Goal: Information Seeking & Learning: Learn about a topic

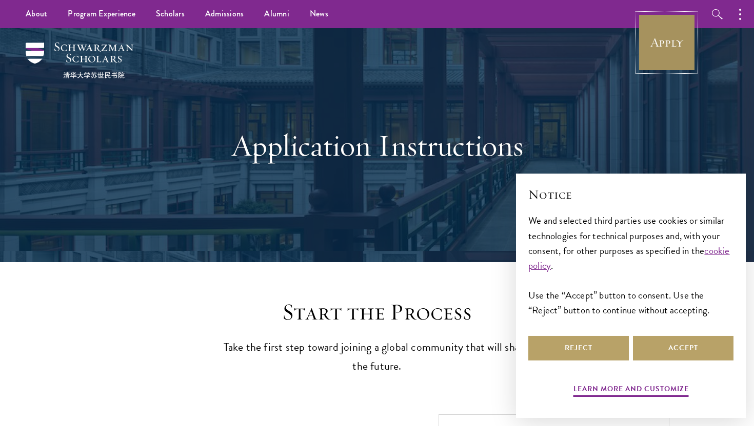
click at [660, 49] on link "Apply" at bounding box center [666, 42] width 57 height 57
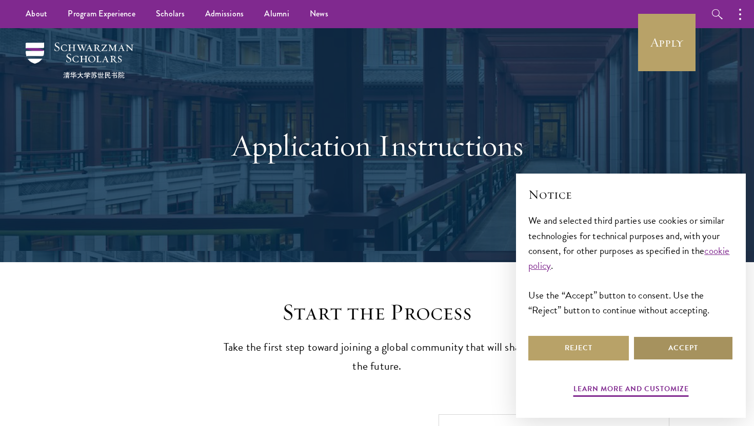
click at [671, 352] on button "Accept" at bounding box center [683, 348] width 100 height 25
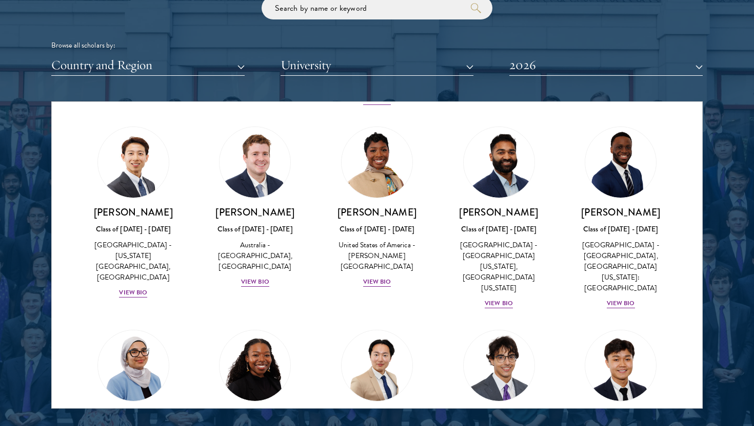
scroll to position [410, 0]
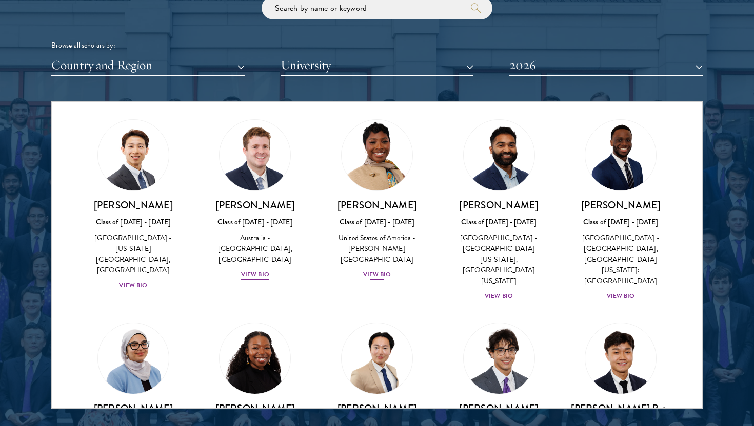
click at [377, 270] on div "View Bio" at bounding box center [377, 275] width 28 height 10
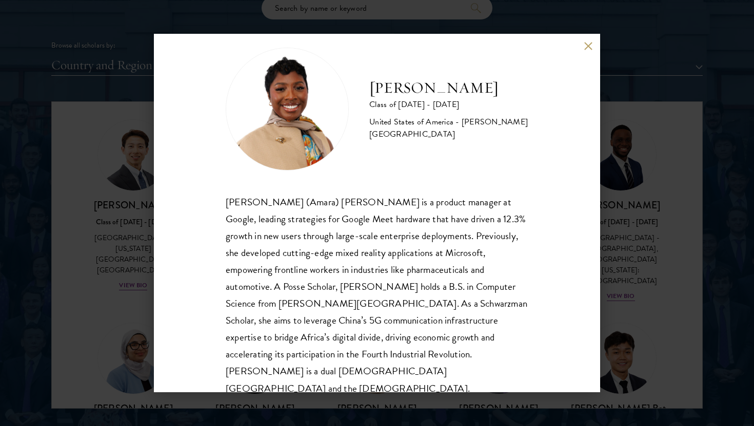
scroll to position [18, 0]
click at [589, 46] on button at bounding box center [587, 46] width 9 height 9
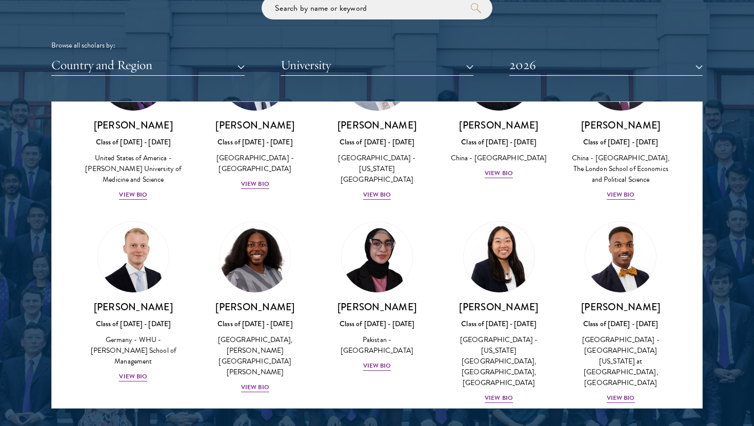
scroll to position [2015, 0]
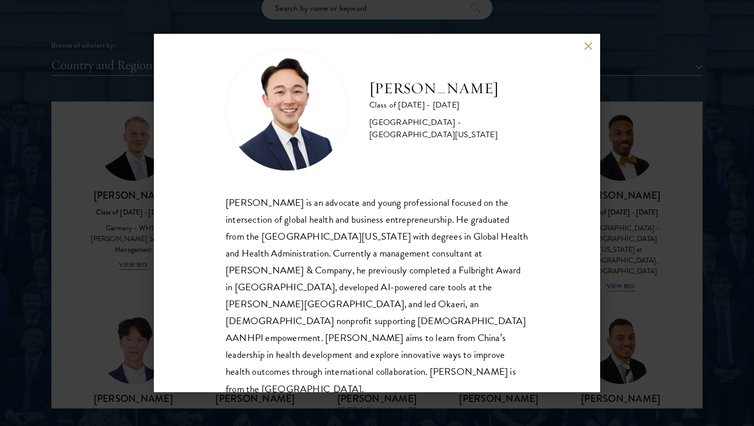
scroll to position [18, 0]
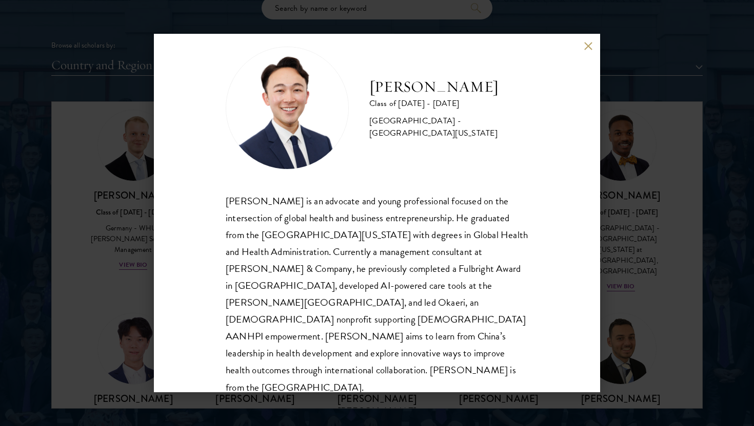
click at [589, 47] on button at bounding box center [587, 46] width 9 height 9
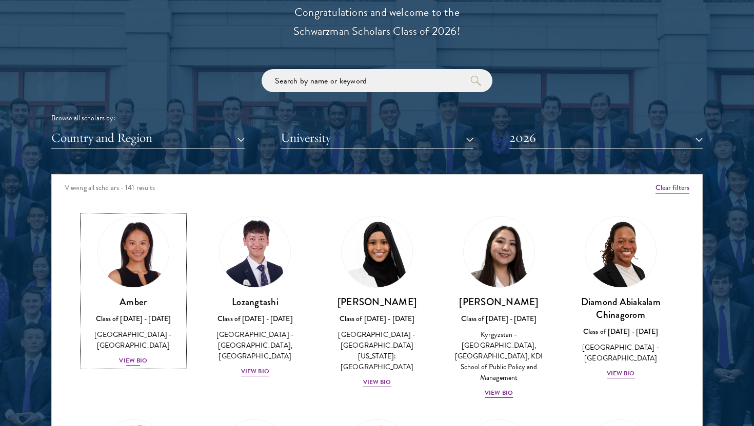
click at [132, 356] on div "View Bio" at bounding box center [133, 361] width 28 height 10
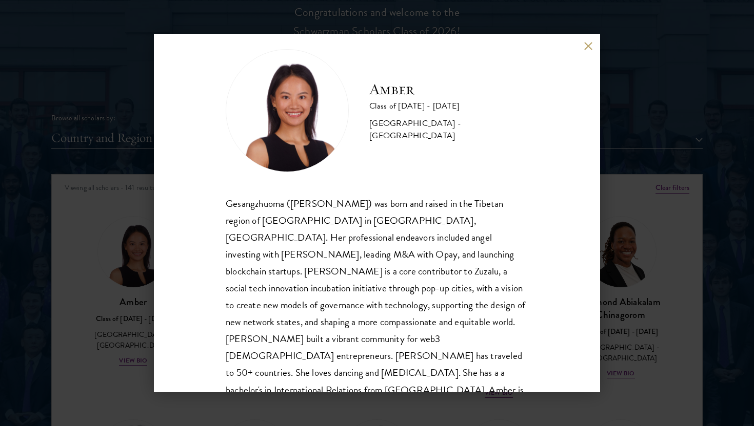
scroll to position [18, 0]
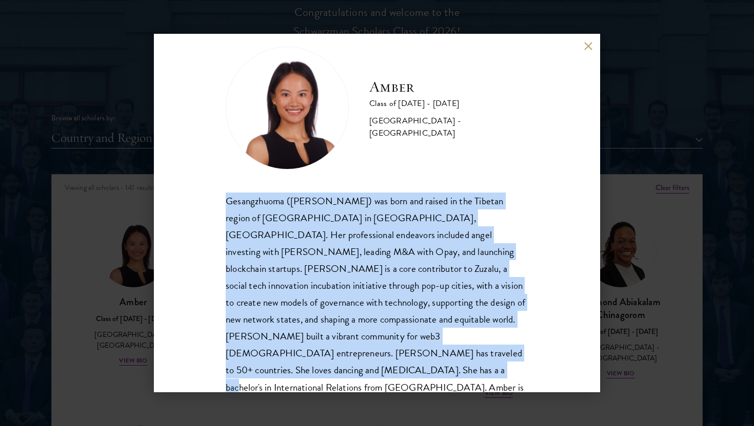
drag, startPoint x: 428, startPoint y: 353, endPoint x: 208, endPoint y: 186, distance: 276.5
click at [208, 186] on div "Amber Class of [DATE] - [DATE] [GEOGRAPHIC_DATA] - [GEOGRAPHIC_DATA] Gesangzhuo…" at bounding box center [377, 213] width 446 height 359
copy div "Gesangzhuoma ([PERSON_NAME]) was born and raised in the Tibetan region of [GEOG…"
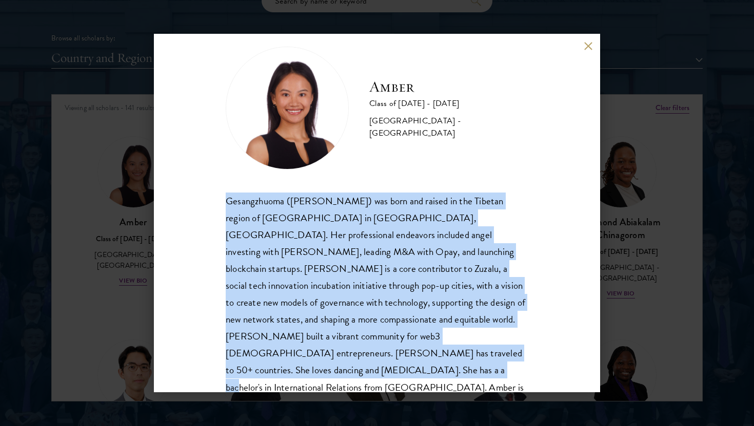
scroll to position [1282, 0]
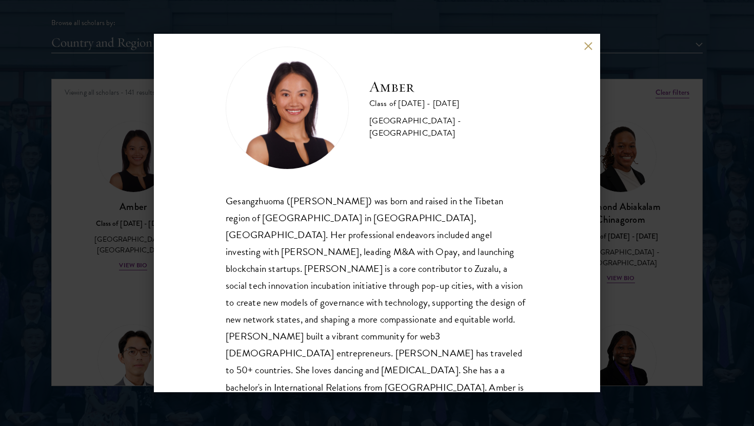
click at [594, 43] on div "Amber Class of [DATE] - [DATE] [GEOGRAPHIC_DATA] - [GEOGRAPHIC_DATA] Gesangzhuo…" at bounding box center [377, 213] width 446 height 359
click at [586, 48] on button at bounding box center [587, 46] width 9 height 9
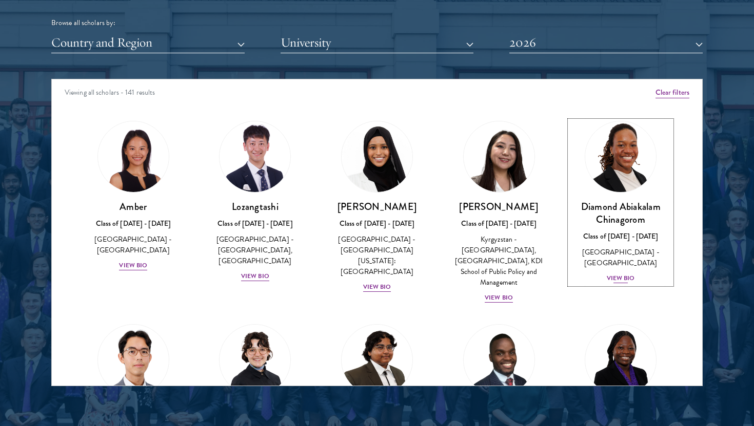
click at [618, 274] on div "View Bio" at bounding box center [620, 279] width 28 height 10
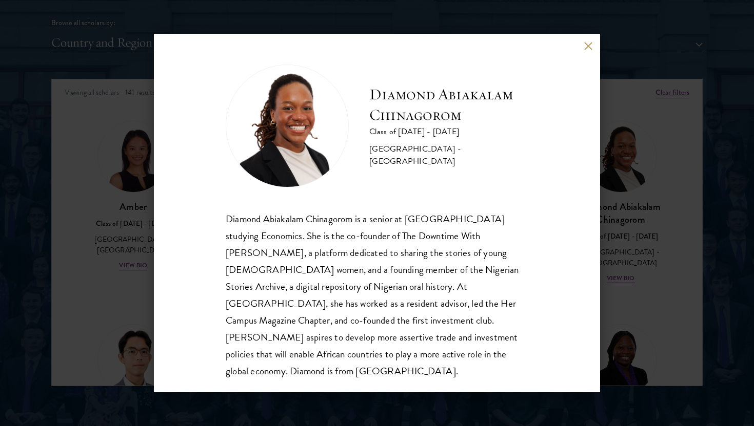
scroll to position [1, 0]
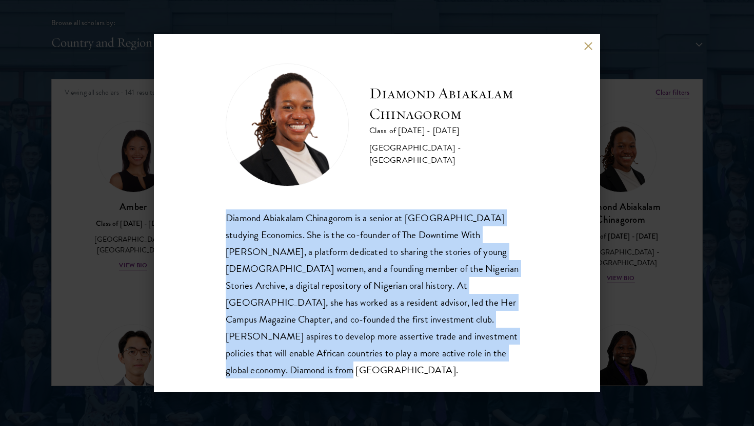
drag, startPoint x: 444, startPoint y: 354, endPoint x: 218, endPoint y: 218, distance: 263.3
click at [218, 218] on div "Diamond Abiakalam [GEOGRAPHIC_DATA] Class of [DATE] - [DATE] [GEOGRAPHIC_DATA] …" at bounding box center [377, 213] width 446 height 359
copy div "Diamond Abiakalam Chinagorom is a senior at [GEOGRAPHIC_DATA] studying Economic…"
click at [589, 46] on button at bounding box center [587, 46] width 9 height 9
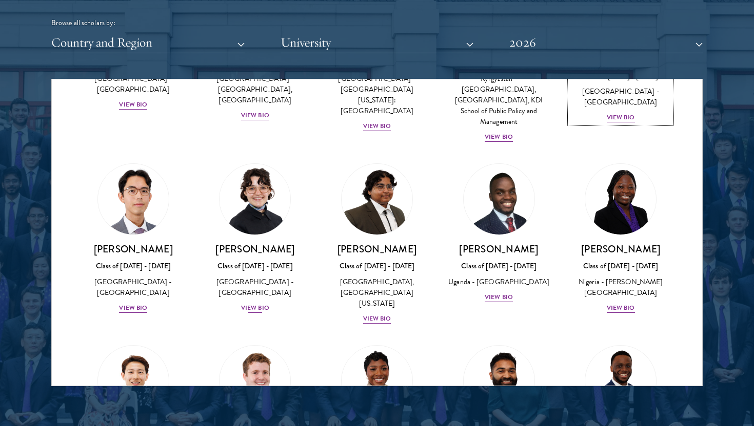
scroll to position [165, 0]
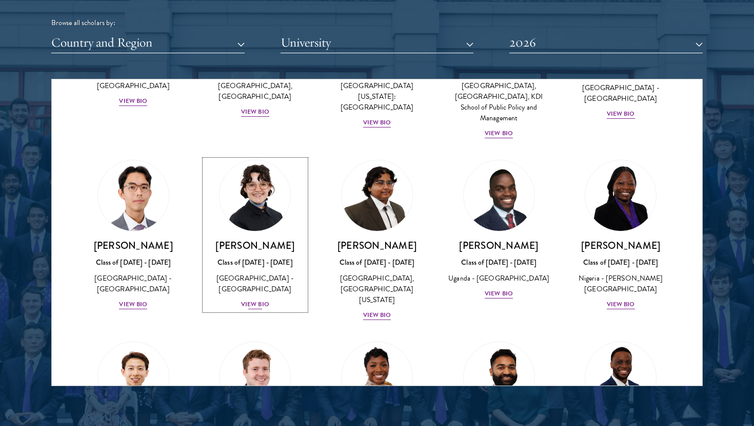
click at [260, 300] on div "View Bio" at bounding box center [255, 305] width 28 height 10
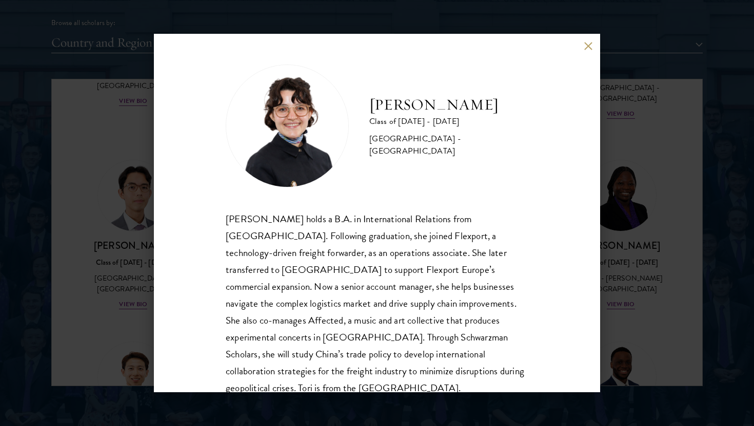
scroll to position [18, 0]
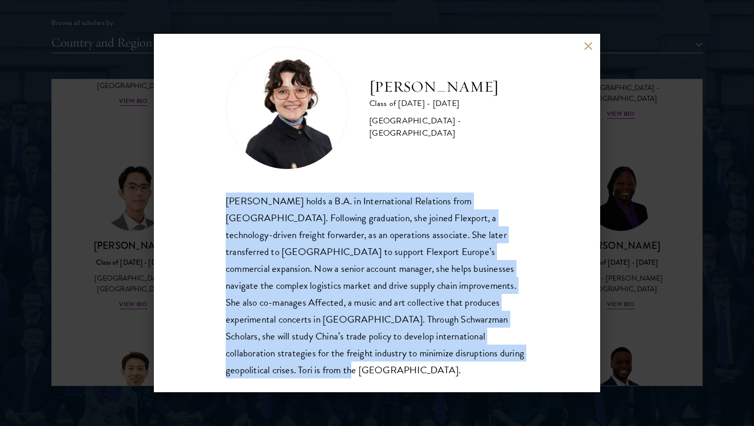
drag, startPoint x: 489, startPoint y: 355, endPoint x: 185, endPoint y: 201, distance: 341.4
click at [185, 201] on div "[PERSON_NAME] Class of [DATE] - [DATE] [GEOGRAPHIC_DATA] - [GEOGRAPHIC_DATA] [P…" at bounding box center [377, 213] width 446 height 359
copy div "[PERSON_NAME] holds a B.A. in International Relations from [GEOGRAPHIC_DATA]. F…"
